Goal: Ask a question

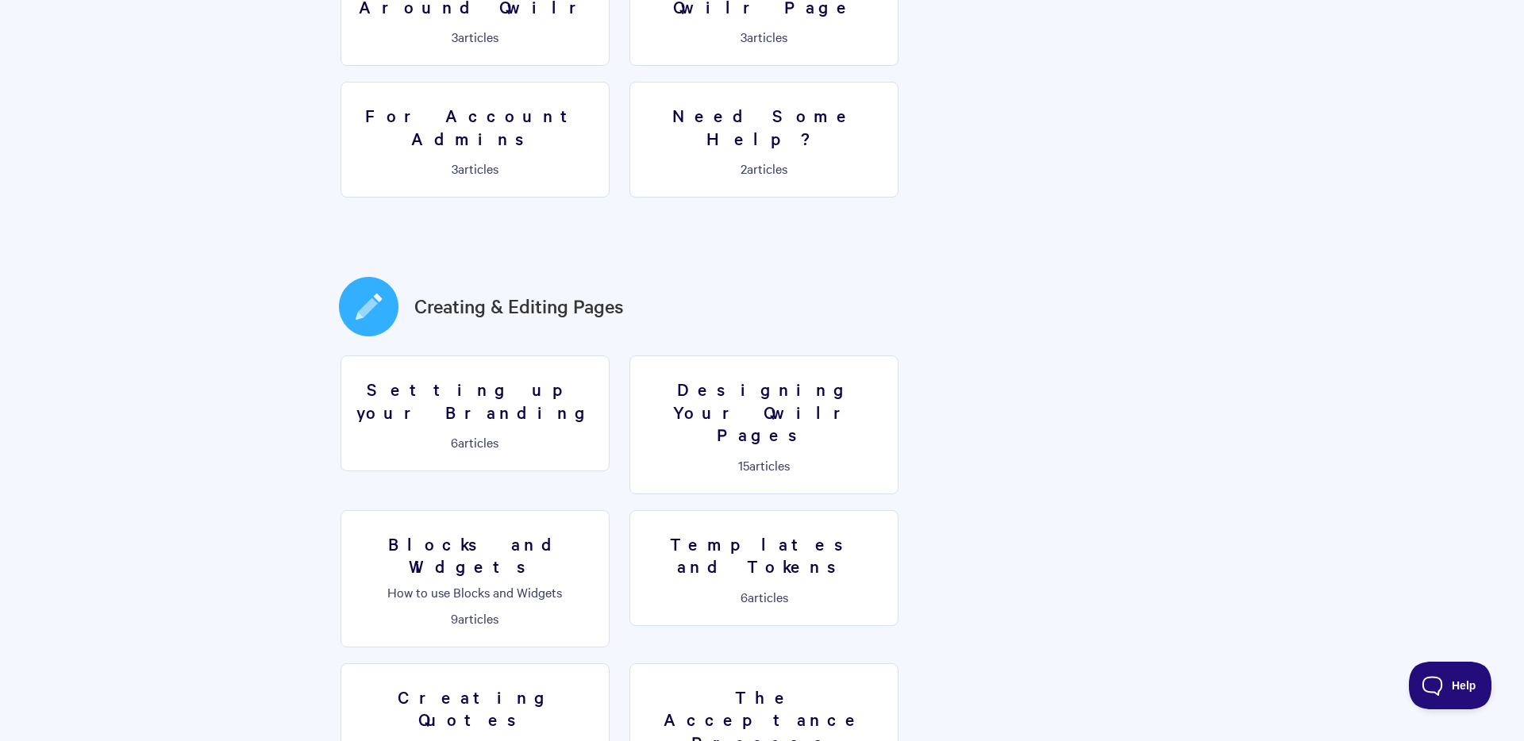
scroll to position [233, 0]
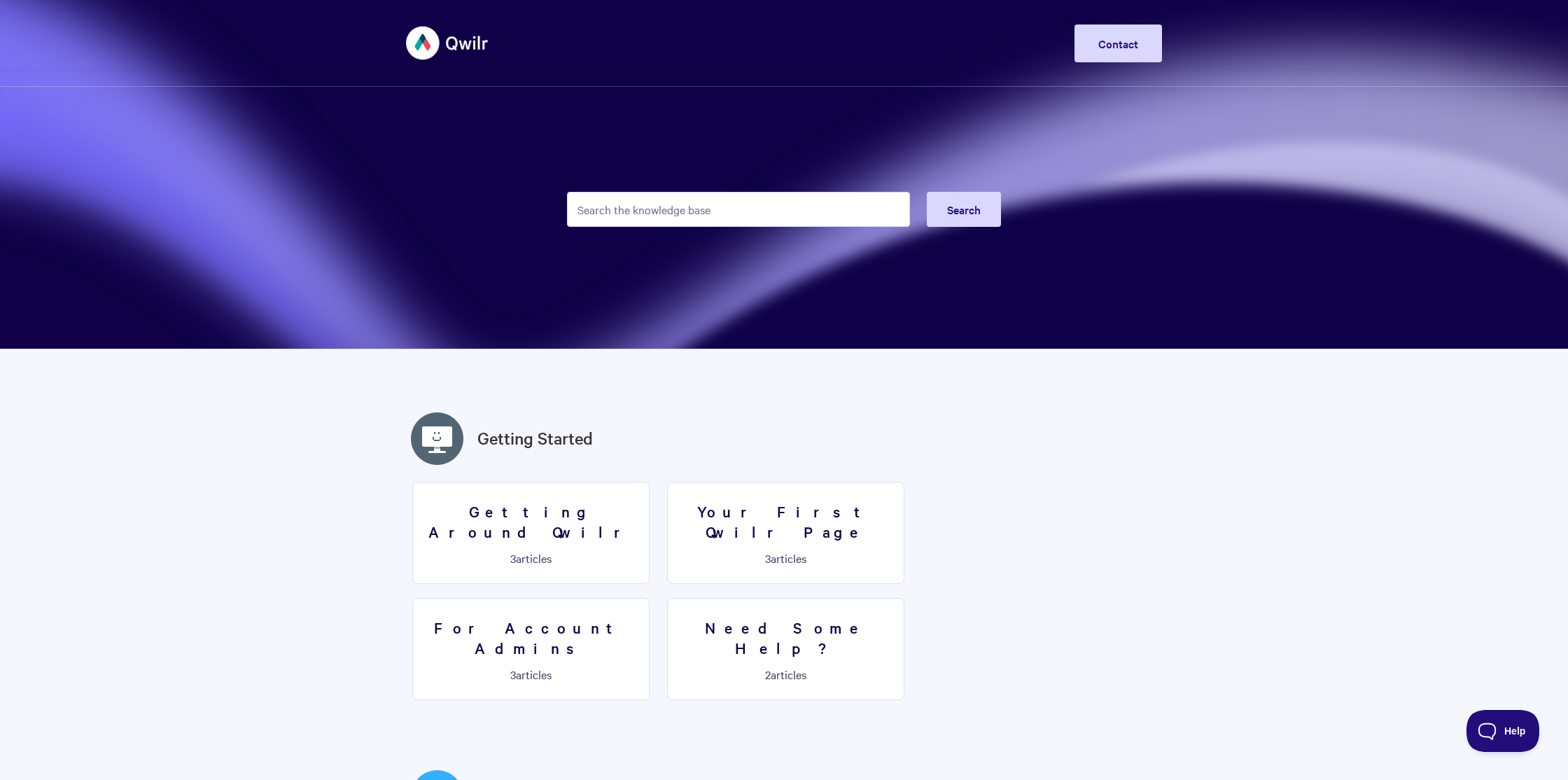
click at [735, 209] on input "Search the knowledge base" at bounding box center [738, 209] width 343 height 35
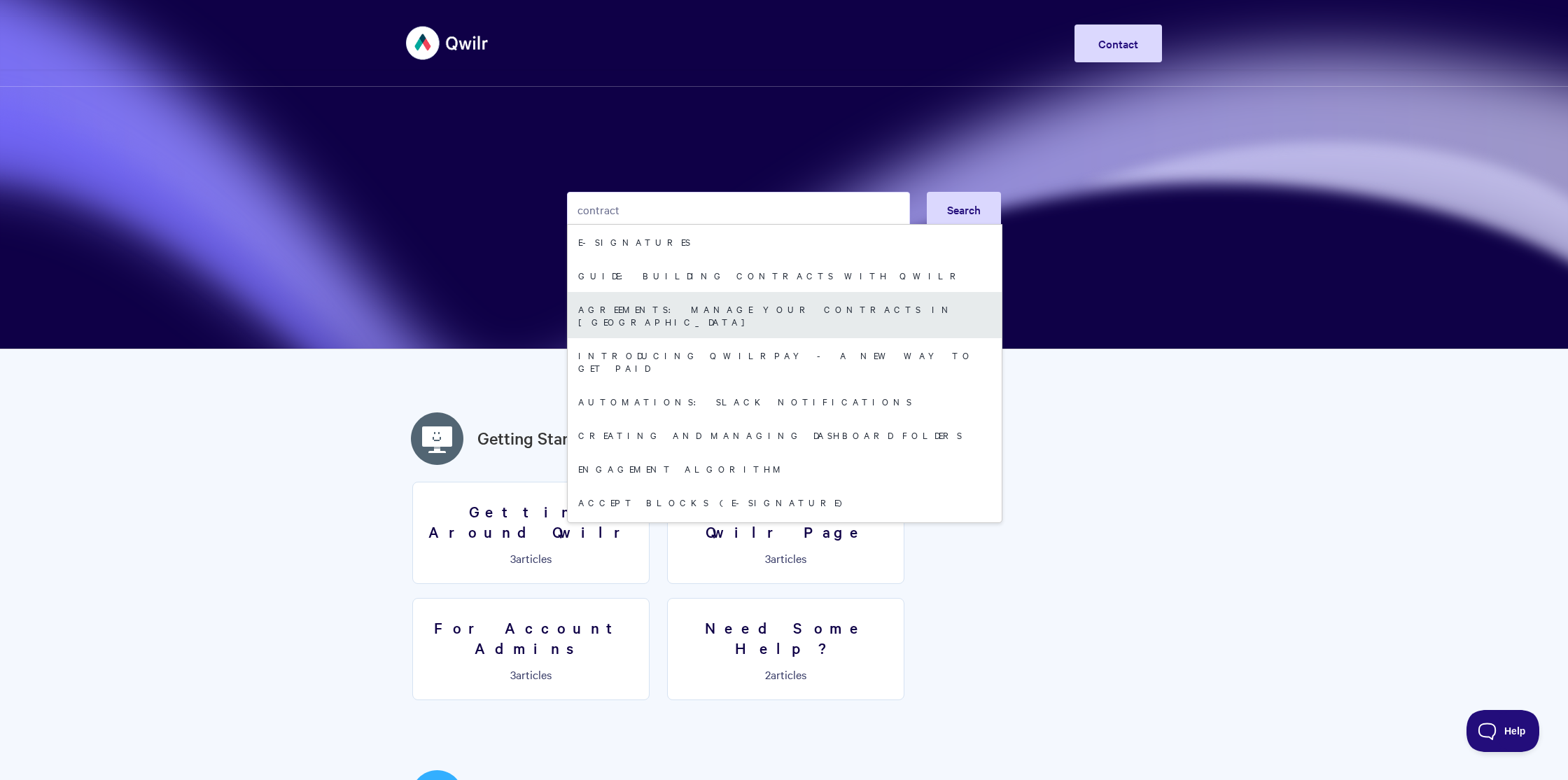
type input "contract"
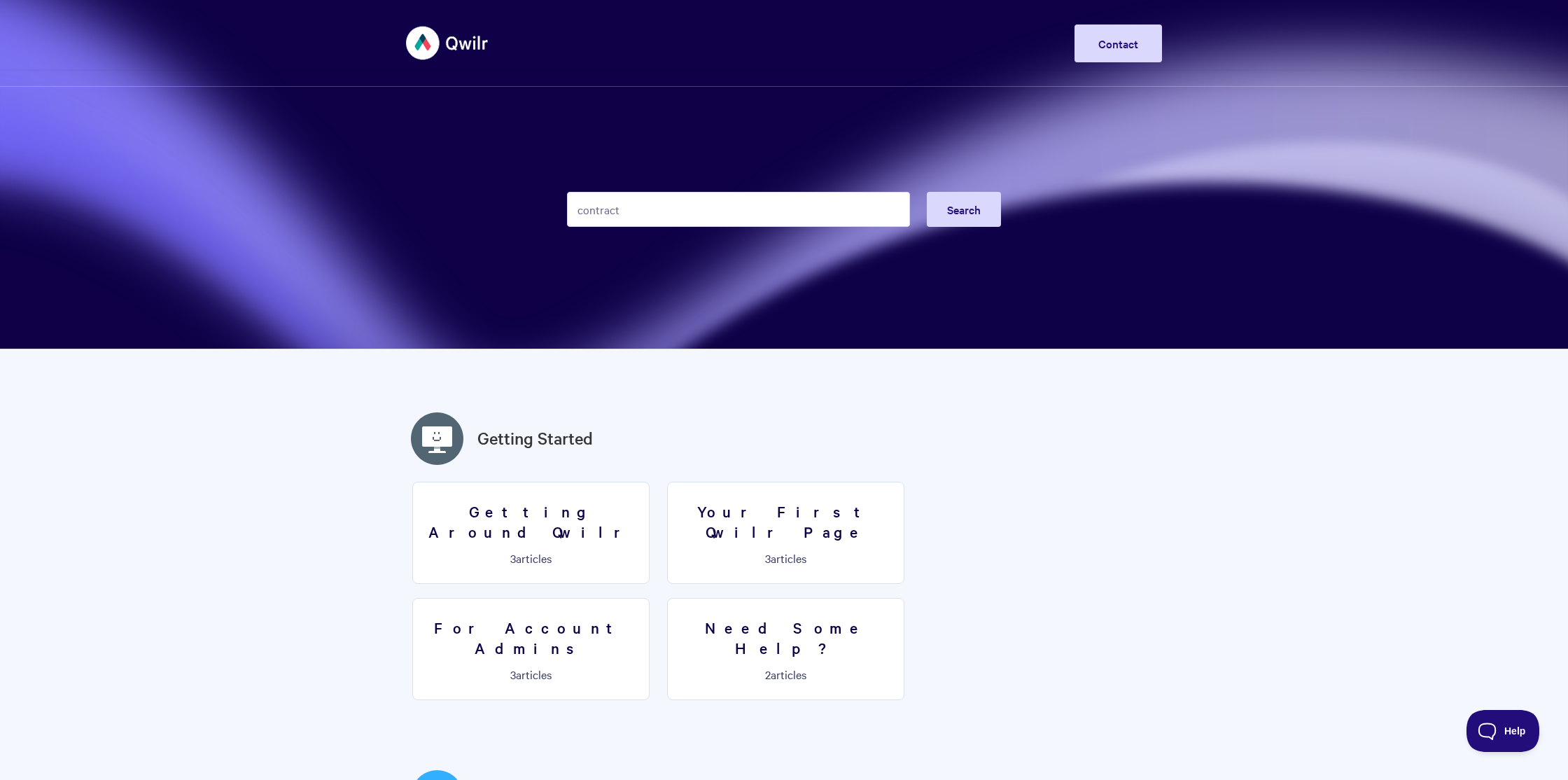
click at [676, 219] on input "contract" at bounding box center [738, 209] width 343 height 35
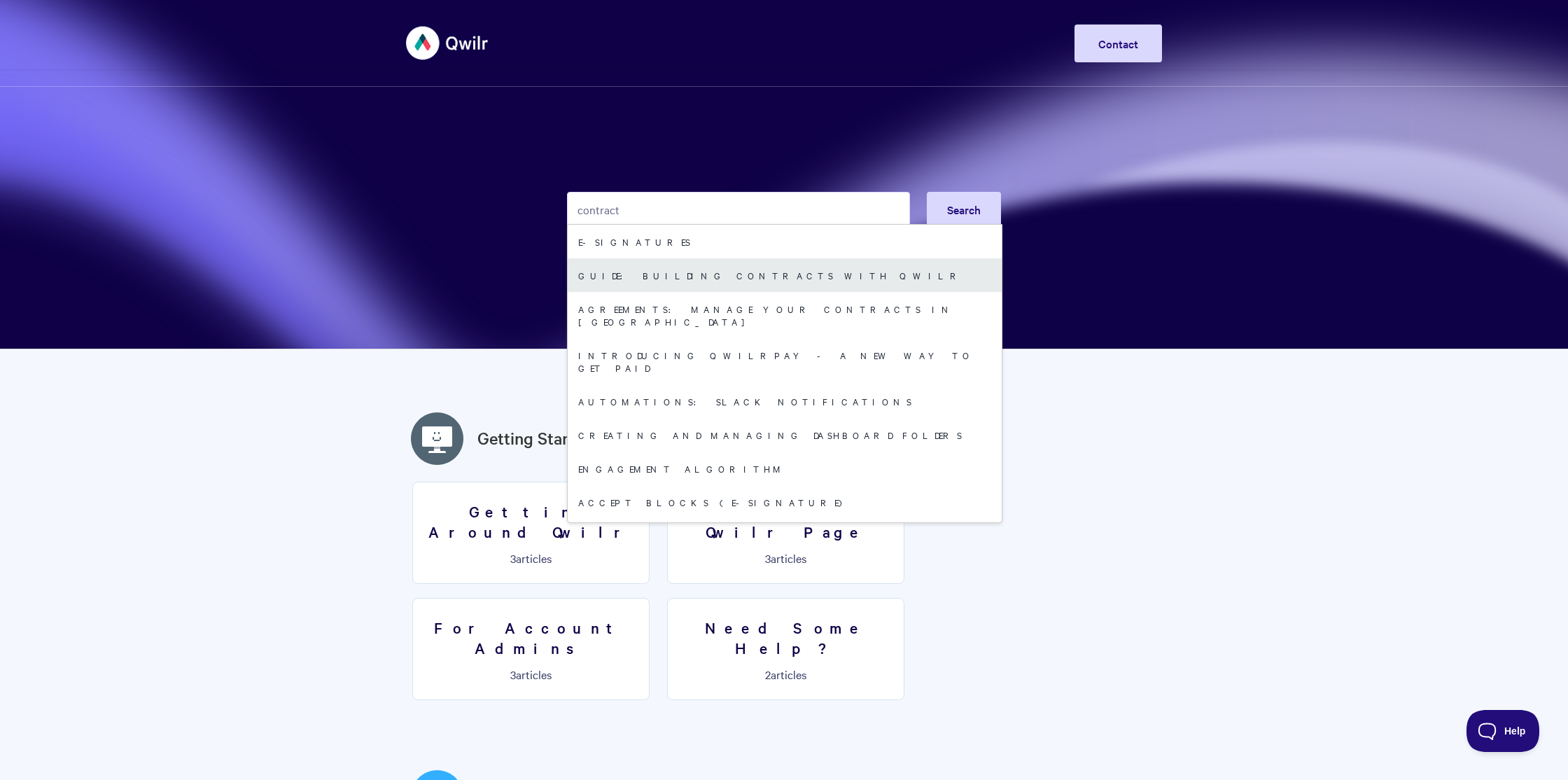
click at [660, 268] on link "Guide: Building Contracts with Qwilr" at bounding box center [785, 275] width 434 height 34
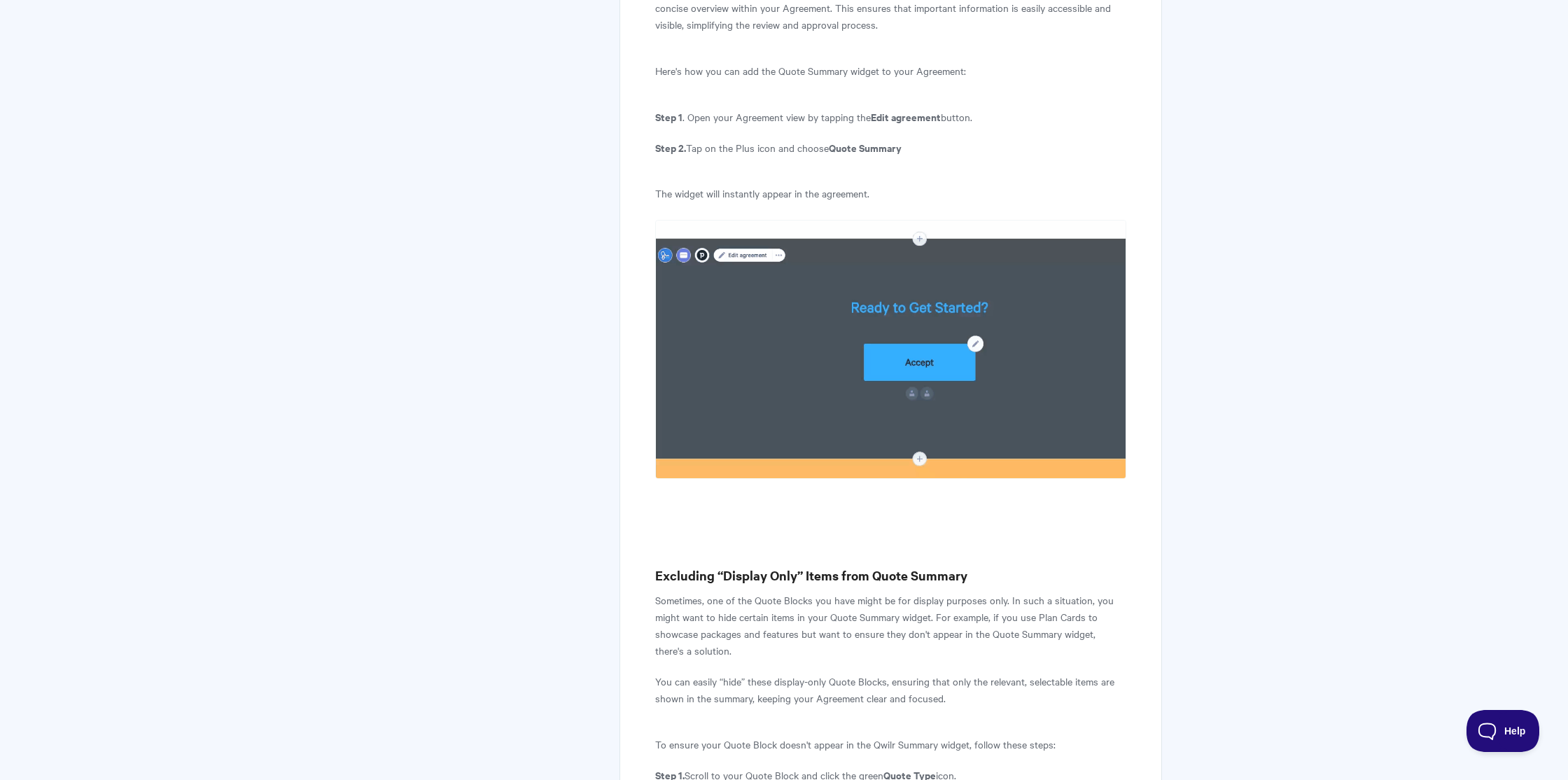
scroll to position [9410, 0]
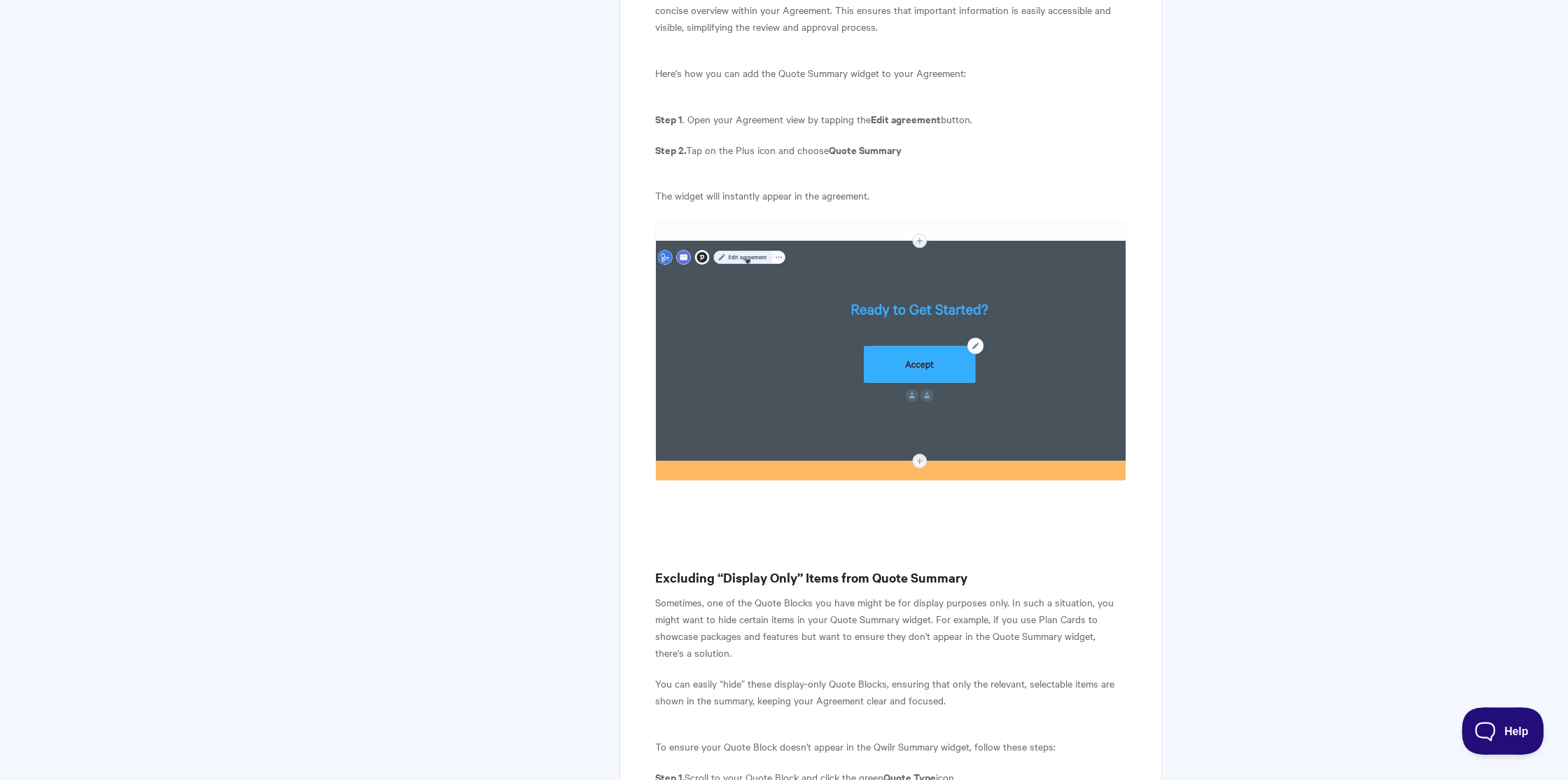
click at [1498, 720] on button "Help" at bounding box center [1497, 728] width 73 height 42
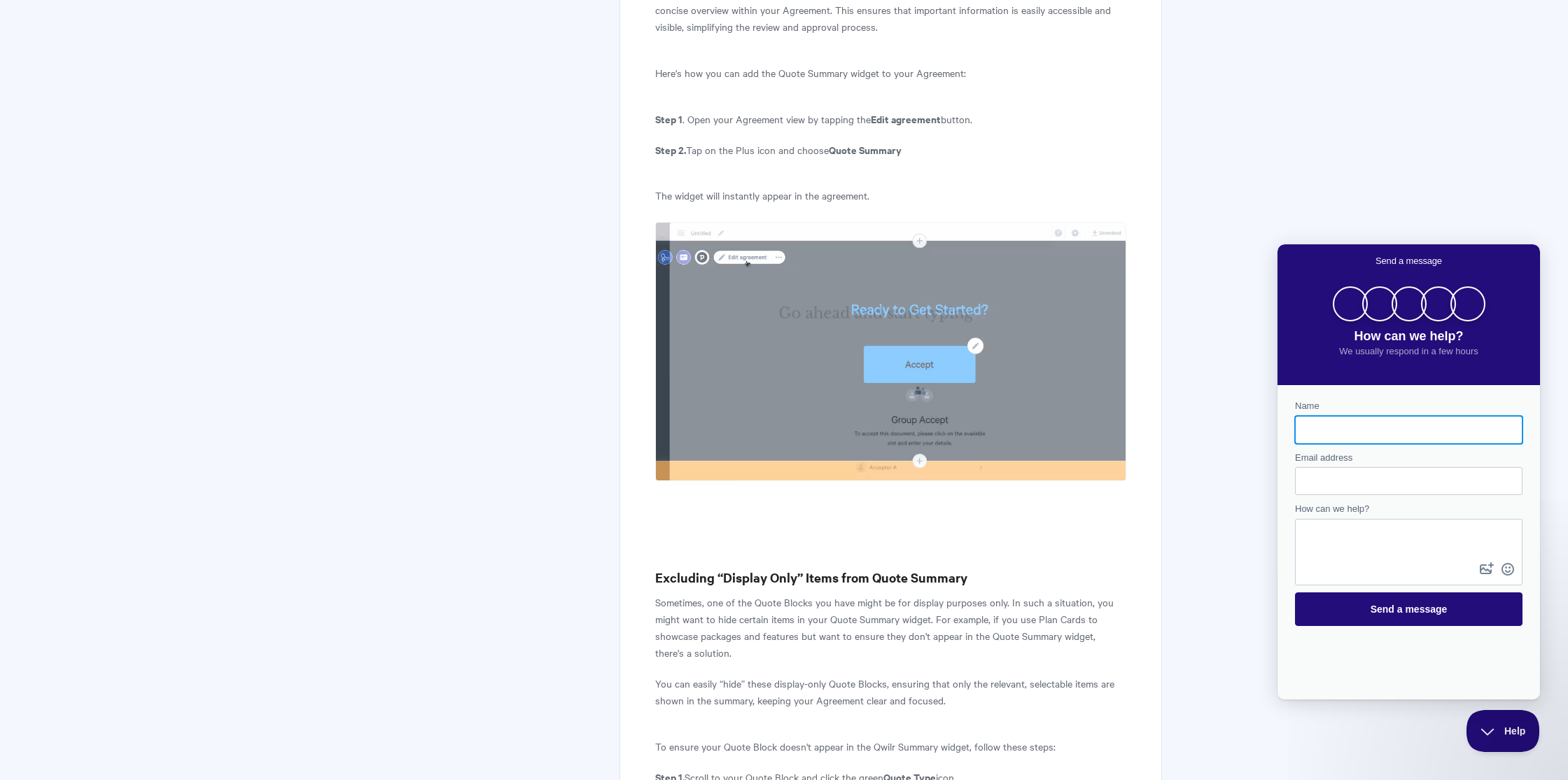
scroll to position [0, 0]
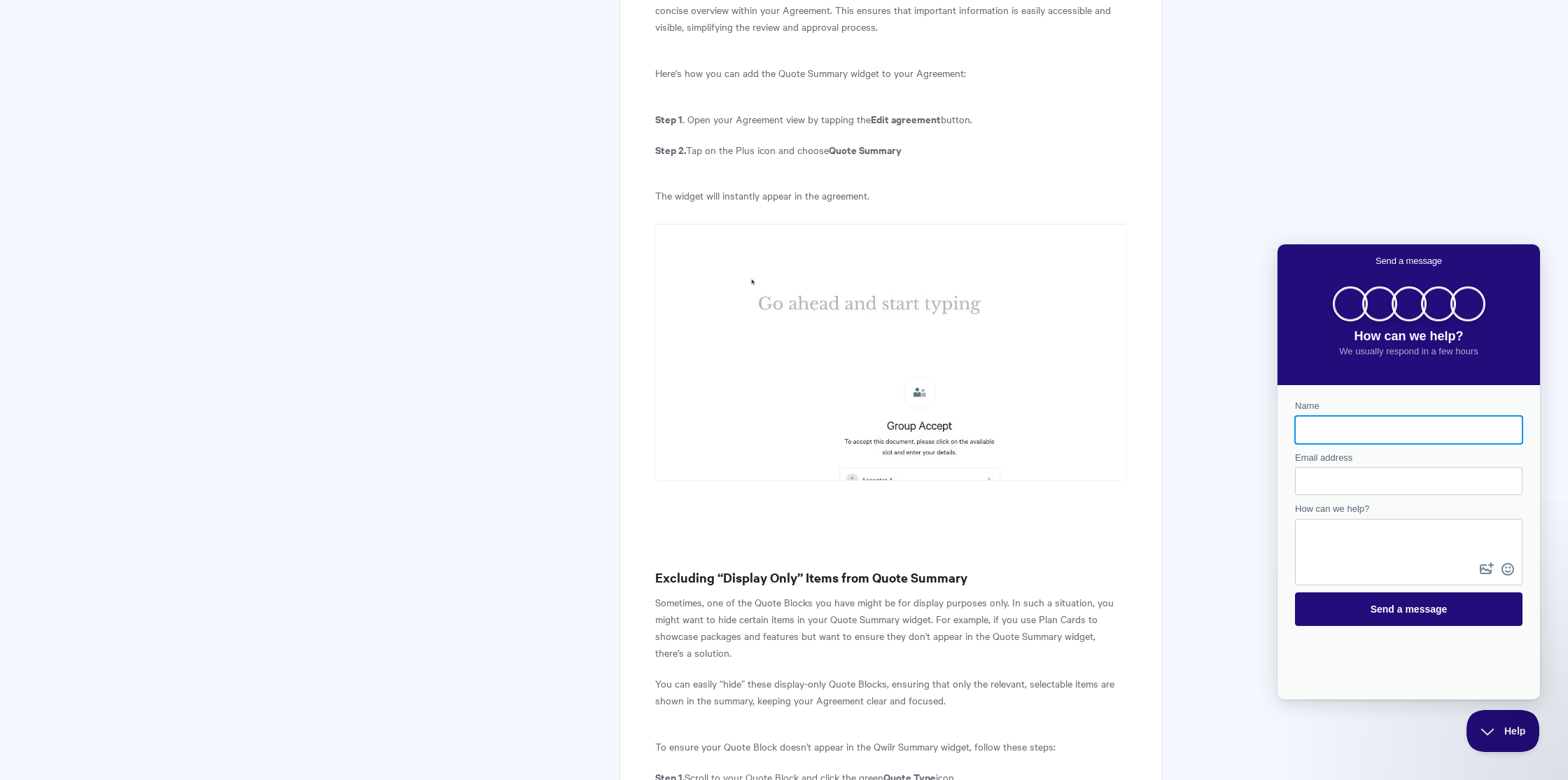
type input "s"
type input "[PERSON_NAME]"
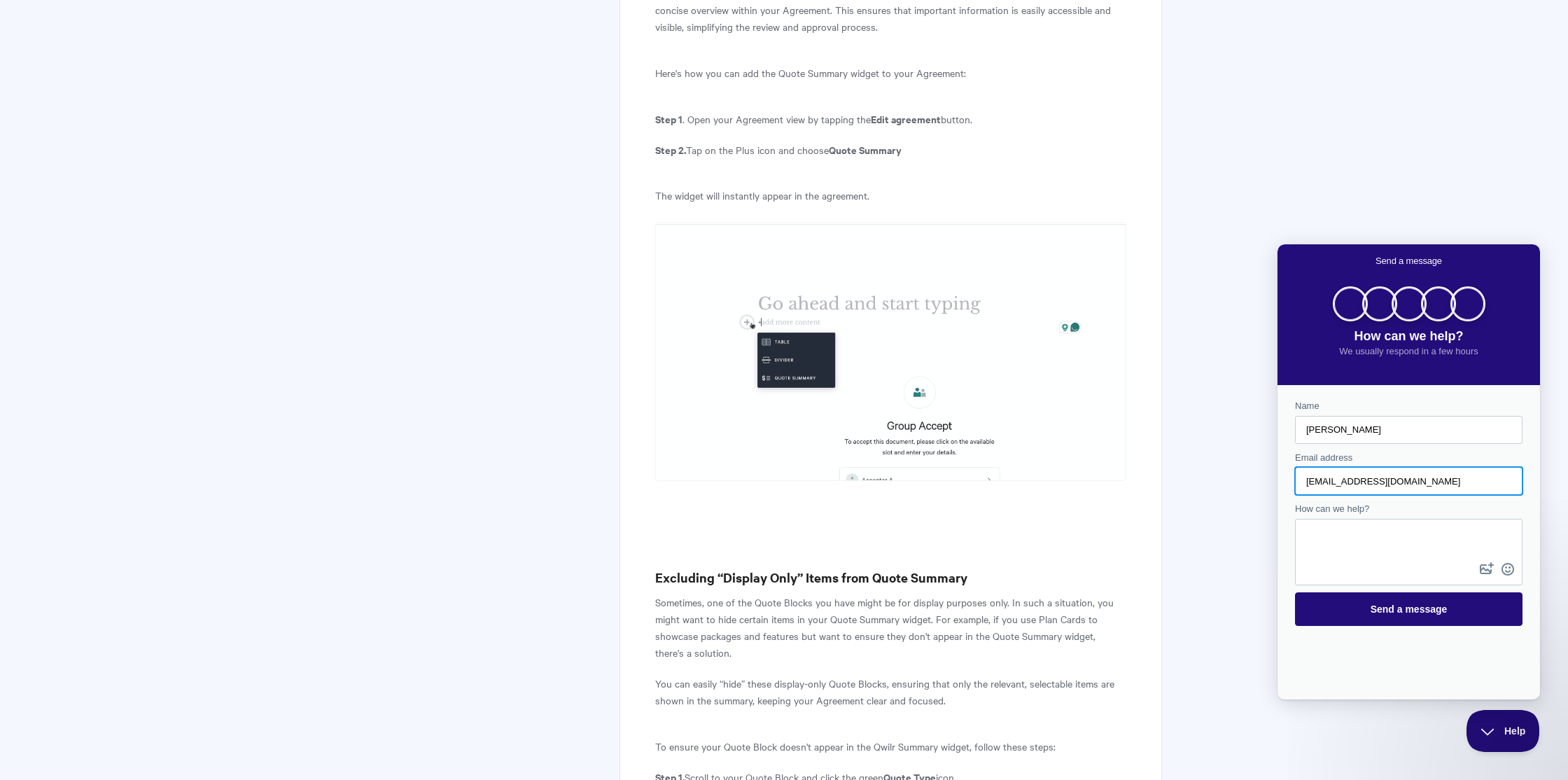
type input "sr@stevericelaw.com"
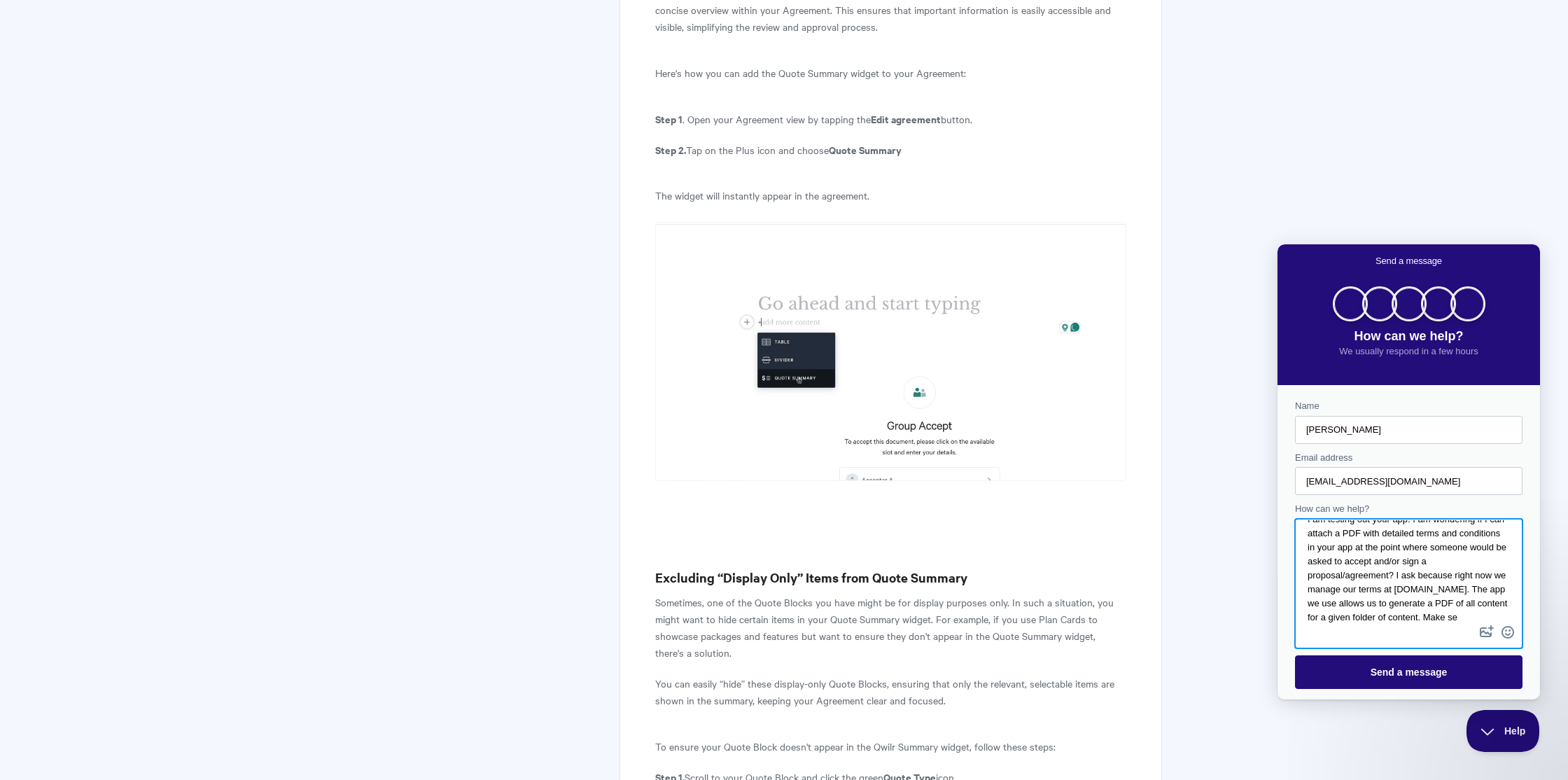
scroll to position [19, 0]
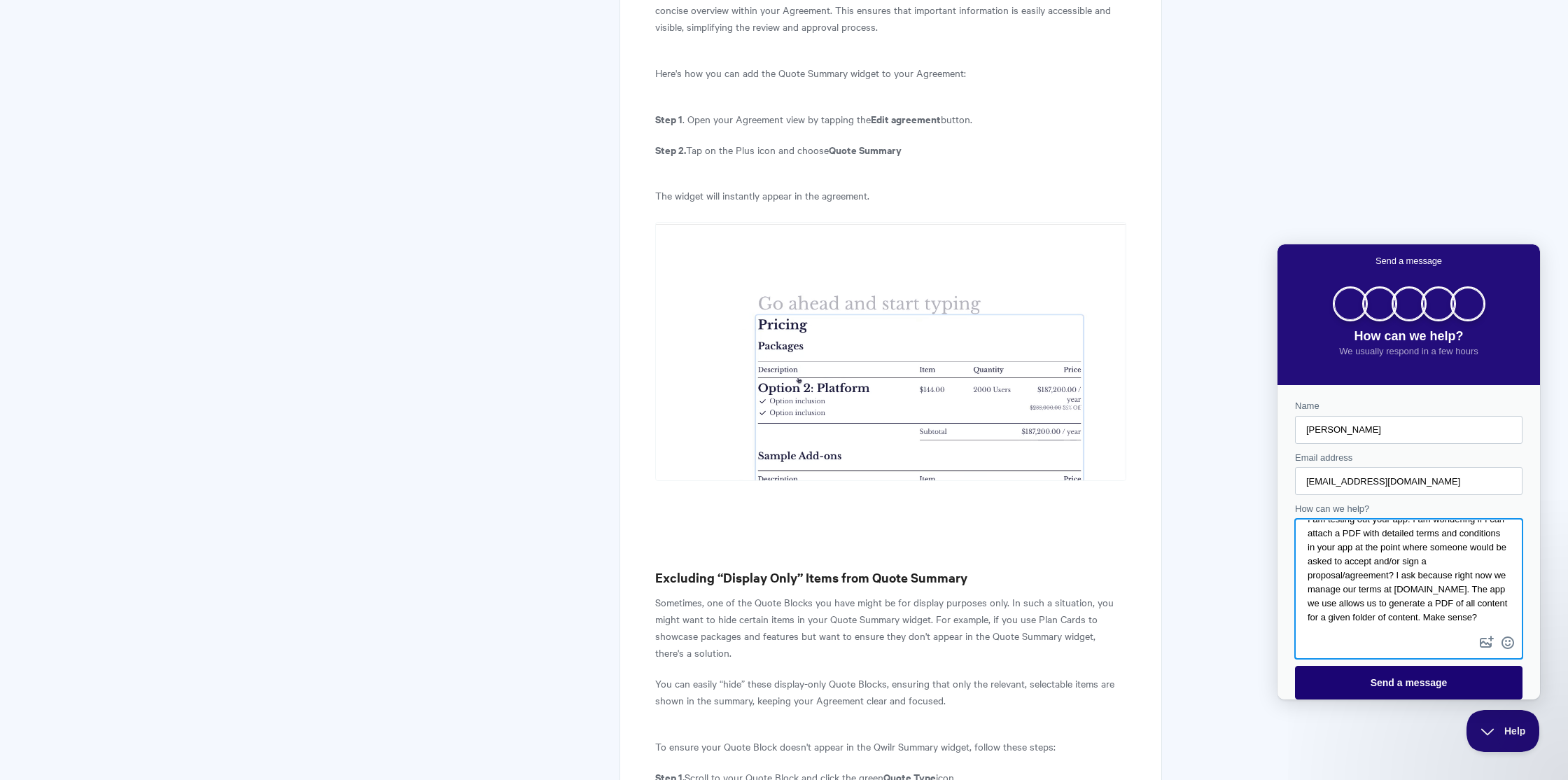
type textarea "I am testing out your app. I am wondering if I can attach a PDF with detailed t…"
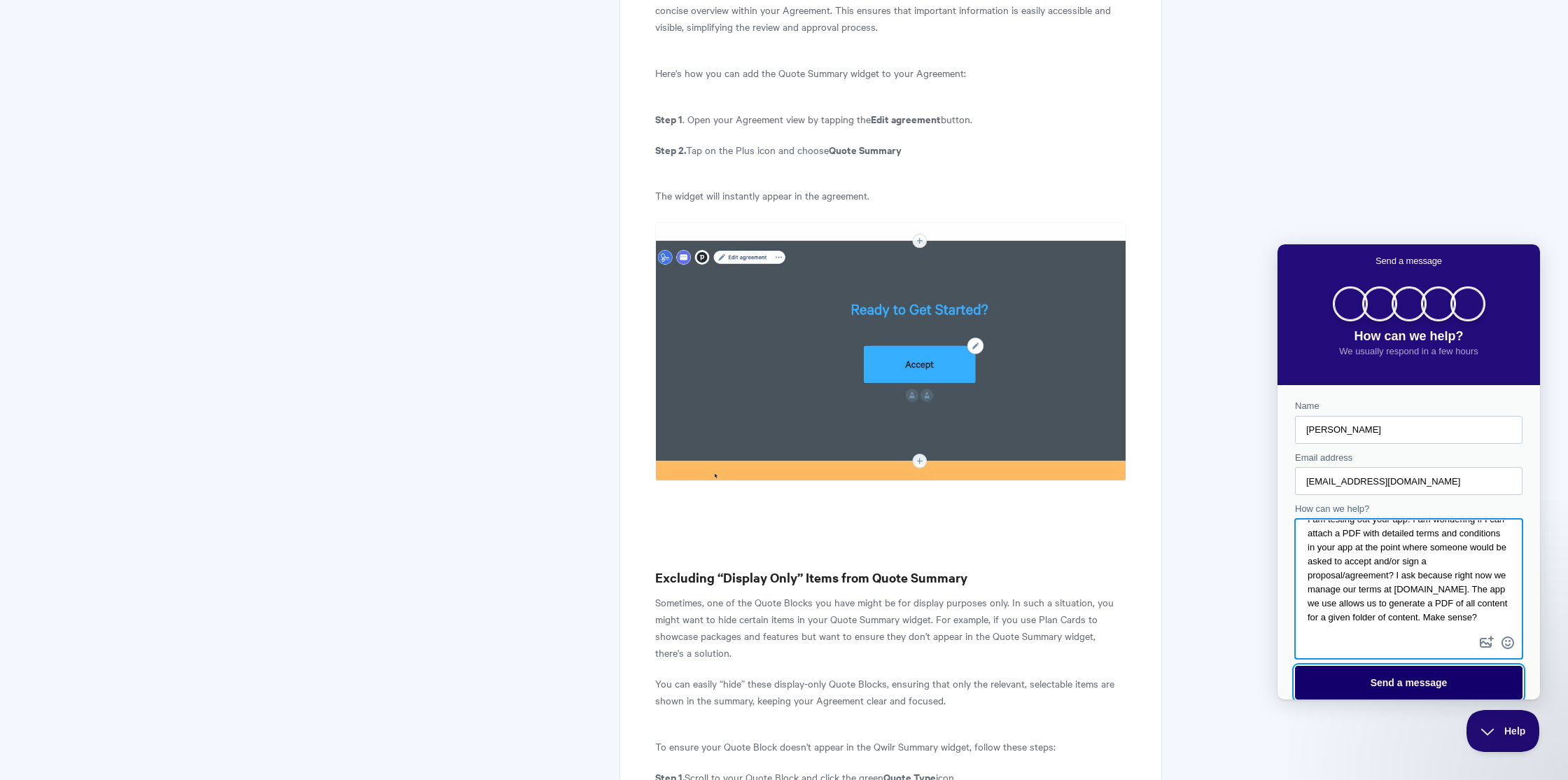
click at [1337, 677] on span "Send a message" at bounding box center [1407, 682] width 197 height 33
